Goal: Information Seeking & Learning: Compare options

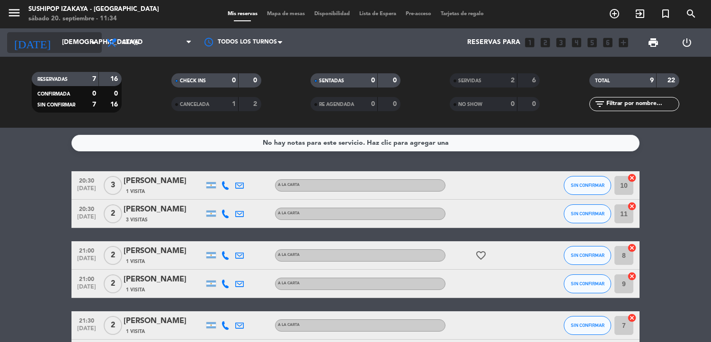
click at [75, 38] on input "[DEMOGRAPHIC_DATA][DATE]" at bounding box center [102, 42] width 90 height 17
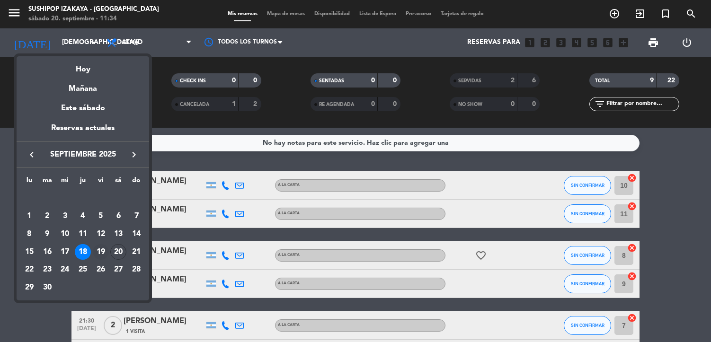
click at [99, 249] on div "19" at bounding box center [101, 252] width 16 height 16
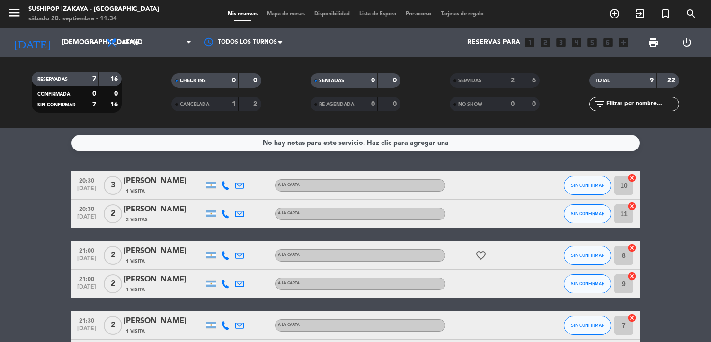
type input "[DATE]"
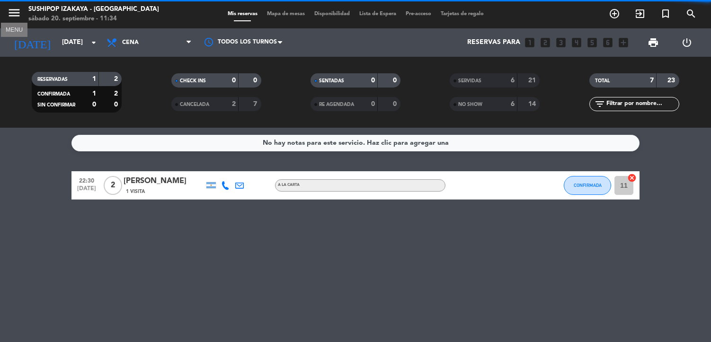
click at [17, 10] on icon "menu" at bounding box center [14, 13] width 14 height 14
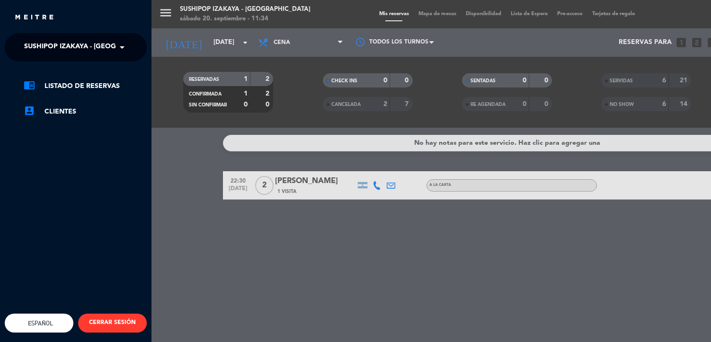
click at [55, 41] on span "Sushipop Izakaya - [GEOGRAPHIC_DATA]" at bounding box center [94, 47] width 140 height 20
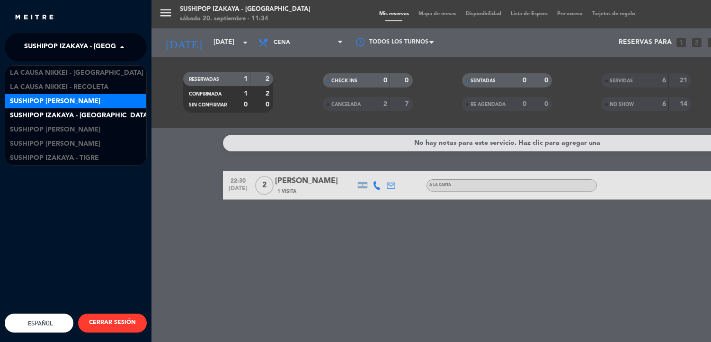
click at [66, 104] on span "Sushipop [PERSON_NAME]" at bounding box center [55, 101] width 90 height 11
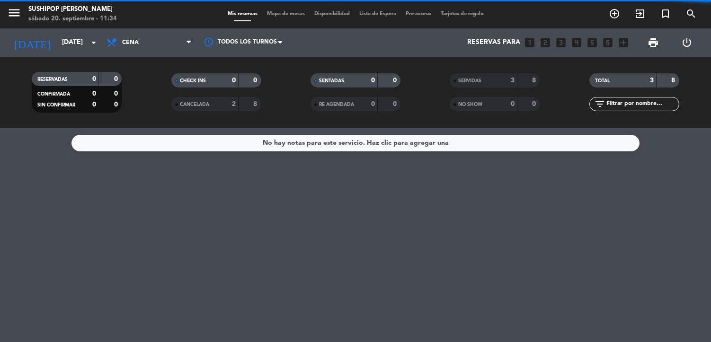
click at [469, 77] on div "SERVIDAS" at bounding box center [474, 80] width 44 height 11
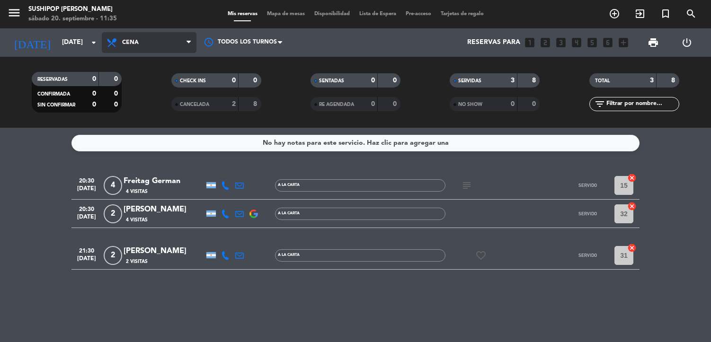
click at [184, 41] on span "Cena" at bounding box center [149, 42] width 95 height 21
click at [171, 79] on div "menu Sushipop Izakaya - Coronel [PERSON_NAME][DATE] 20. septiembre - 11:35 Mis …" at bounding box center [355, 64] width 711 height 128
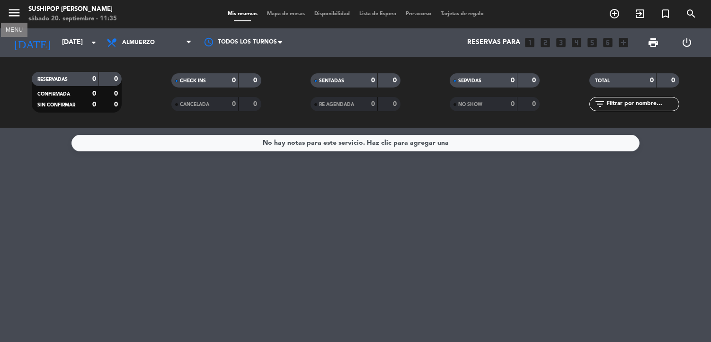
click at [12, 10] on icon "menu" at bounding box center [14, 13] width 14 height 14
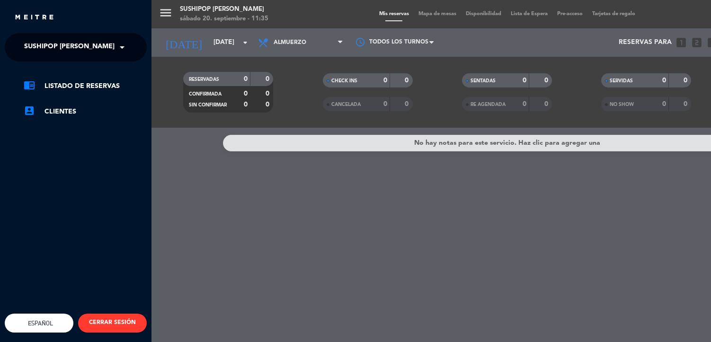
click at [54, 56] on span "Sushipop [PERSON_NAME]" at bounding box center [69, 47] width 90 height 20
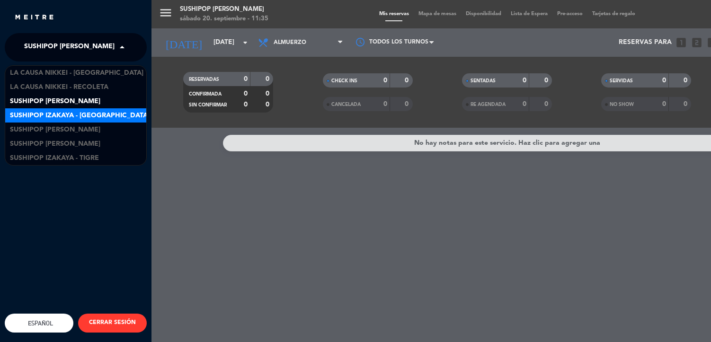
click at [66, 114] on span "Sushipop Izakaya - [GEOGRAPHIC_DATA]" at bounding box center [80, 115] width 140 height 11
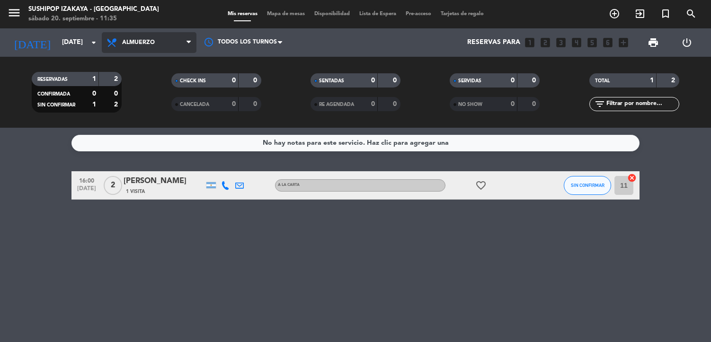
click at [135, 49] on span "Almuerzo" at bounding box center [149, 42] width 95 height 21
click at [134, 108] on div "menu Sushipop Izakaya - [GEOGRAPHIC_DATA] [DATE] 20. septiembre - 11:35 Mis res…" at bounding box center [355, 64] width 711 height 128
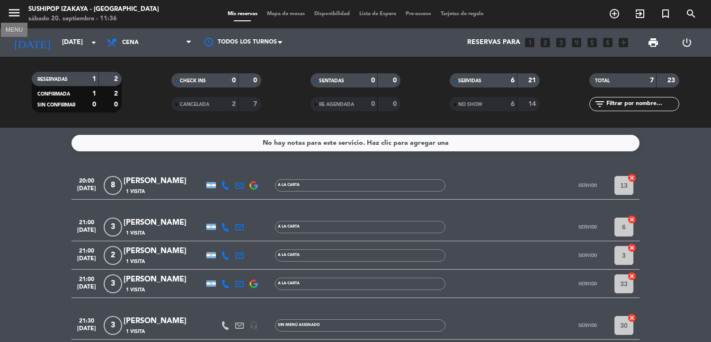
click at [17, 12] on icon "menu" at bounding box center [14, 13] width 14 height 14
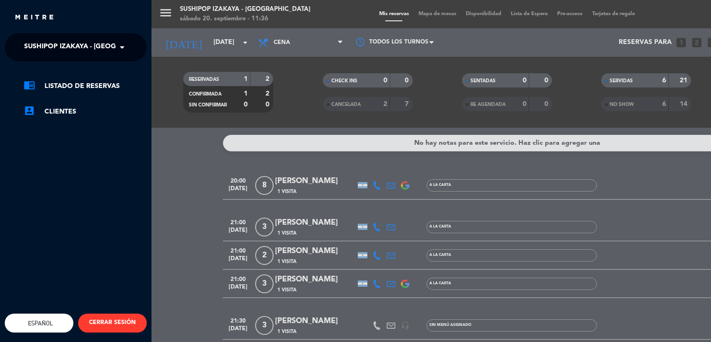
click at [51, 43] on span "Sushipop Izakaya - [GEOGRAPHIC_DATA]" at bounding box center [94, 47] width 140 height 20
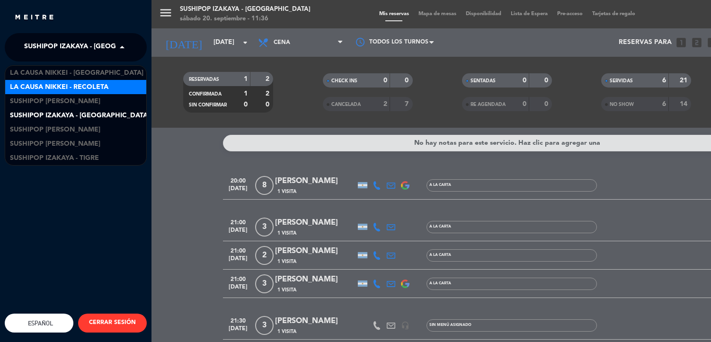
click at [70, 87] on span "La Causa Nikkei - Recoleta" at bounding box center [59, 87] width 99 height 11
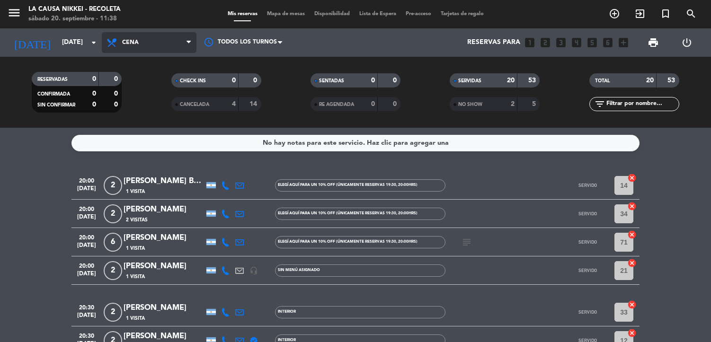
click at [161, 50] on span "Cena" at bounding box center [149, 42] width 95 height 21
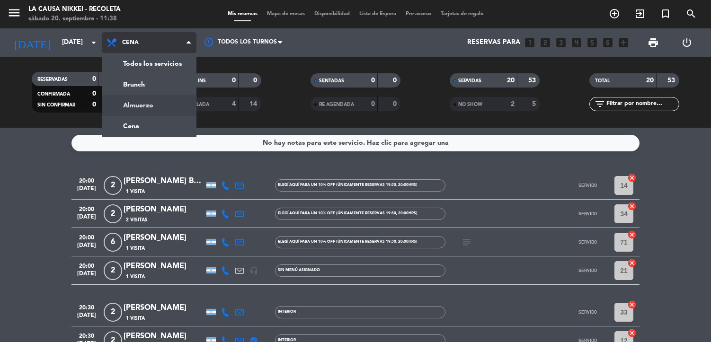
click at [159, 105] on div "menu La Causa Nikkei - Recoleta [DATE] 20. septiembre - 11:38 Mis reservas Mapa…" at bounding box center [355, 64] width 711 height 128
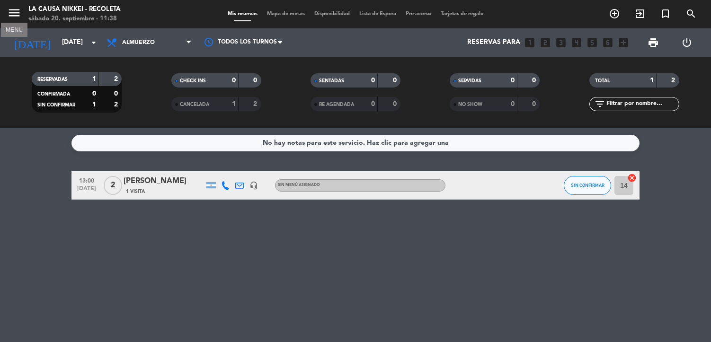
click at [17, 15] on icon "menu" at bounding box center [14, 13] width 14 height 14
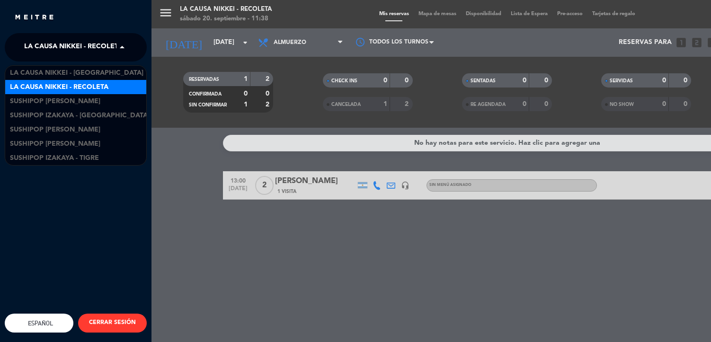
click at [52, 45] on span "La Causa Nikkei - Recoleta" at bounding box center [73, 47] width 99 height 20
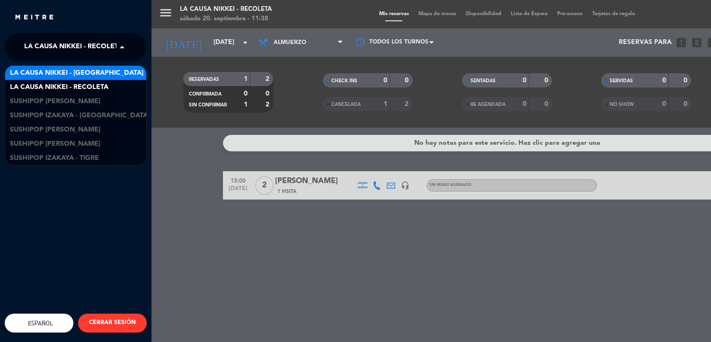
click at [65, 72] on span "La Causa Nikkei - [GEOGRAPHIC_DATA]" at bounding box center [77, 73] width 134 height 11
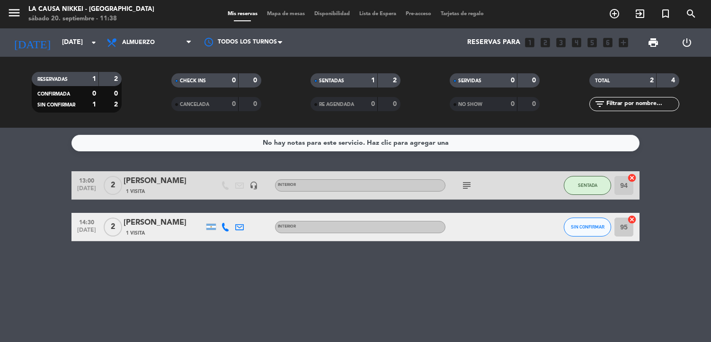
click at [140, 42] on span "Almuerzo" at bounding box center [138, 42] width 33 height 7
click at [135, 120] on div "menu La Causa Nikkei - [GEOGRAPHIC_DATA] [DATE] 20. septiembre - 11:38 Mis rese…" at bounding box center [355, 64] width 711 height 128
